Goal: Information Seeking & Learning: Learn about a topic

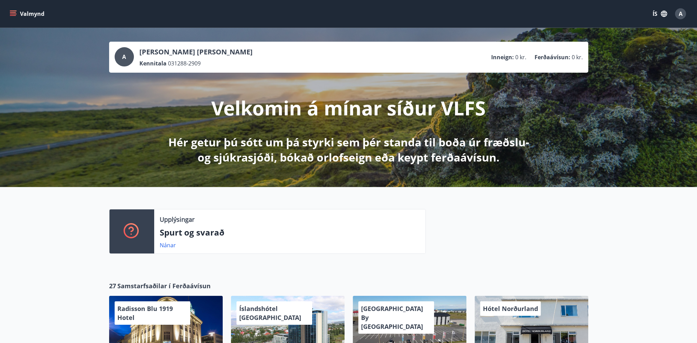
click at [15, 12] on icon "menu" at bounding box center [13, 12] width 6 height 1
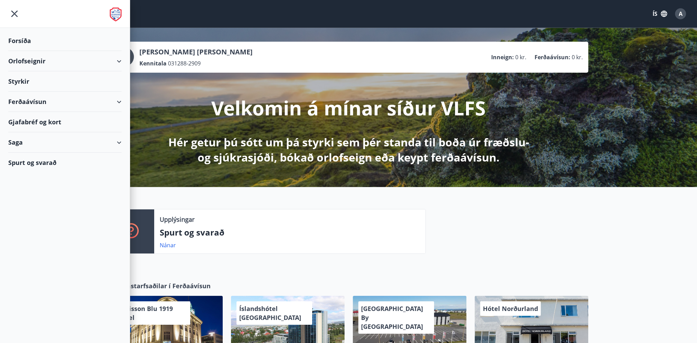
click at [24, 81] on div "Styrkir" at bounding box center [64, 81] width 113 height 20
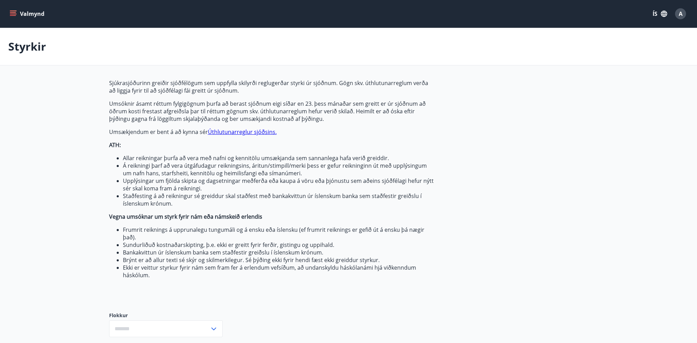
type input "***"
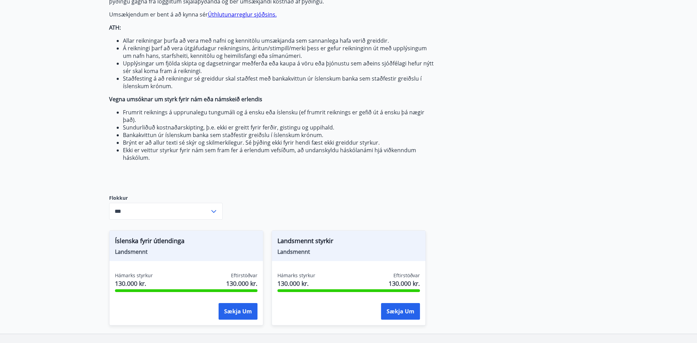
scroll to position [96, 0]
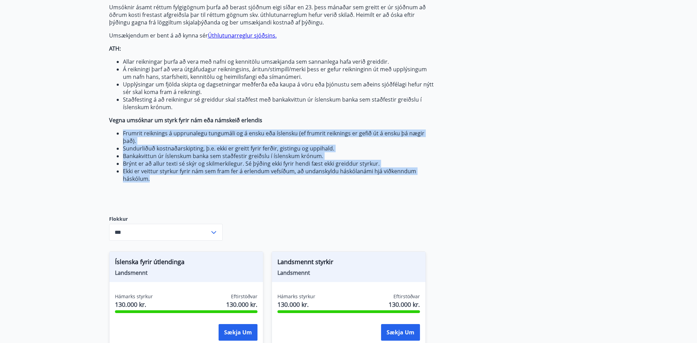
drag, startPoint x: 151, startPoint y: 179, endPoint x: 124, endPoint y: 132, distance: 54.3
click at [124, 132] on ul "Frumrit reiknings á upprunalegu tungumáli og á ensku eða íslensku (ef frumrit r…" at bounding box center [271, 155] width 325 height 53
drag, startPoint x: 124, startPoint y: 132, endPoint x: 149, endPoint y: 175, distance: 50.3
click at [149, 175] on li "Ekki er veittur styrkur fyrir nám sem fram fer á erlendum vefsíðum, að undansky…" at bounding box center [278, 174] width 311 height 15
click at [149, 180] on li "Ekki er veittur styrkur fyrir nám sem fram fer á erlendum vefsíðum, að undansky…" at bounding box center [278, 174] width 311 height 15
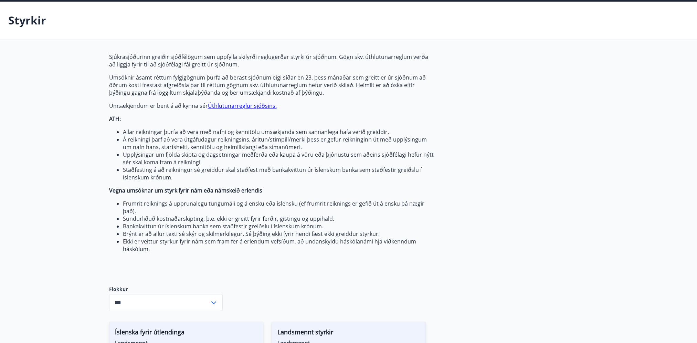
scroll to position [0, 0]
